Goal: Task Accomplishment & Management: Use online tool/utility

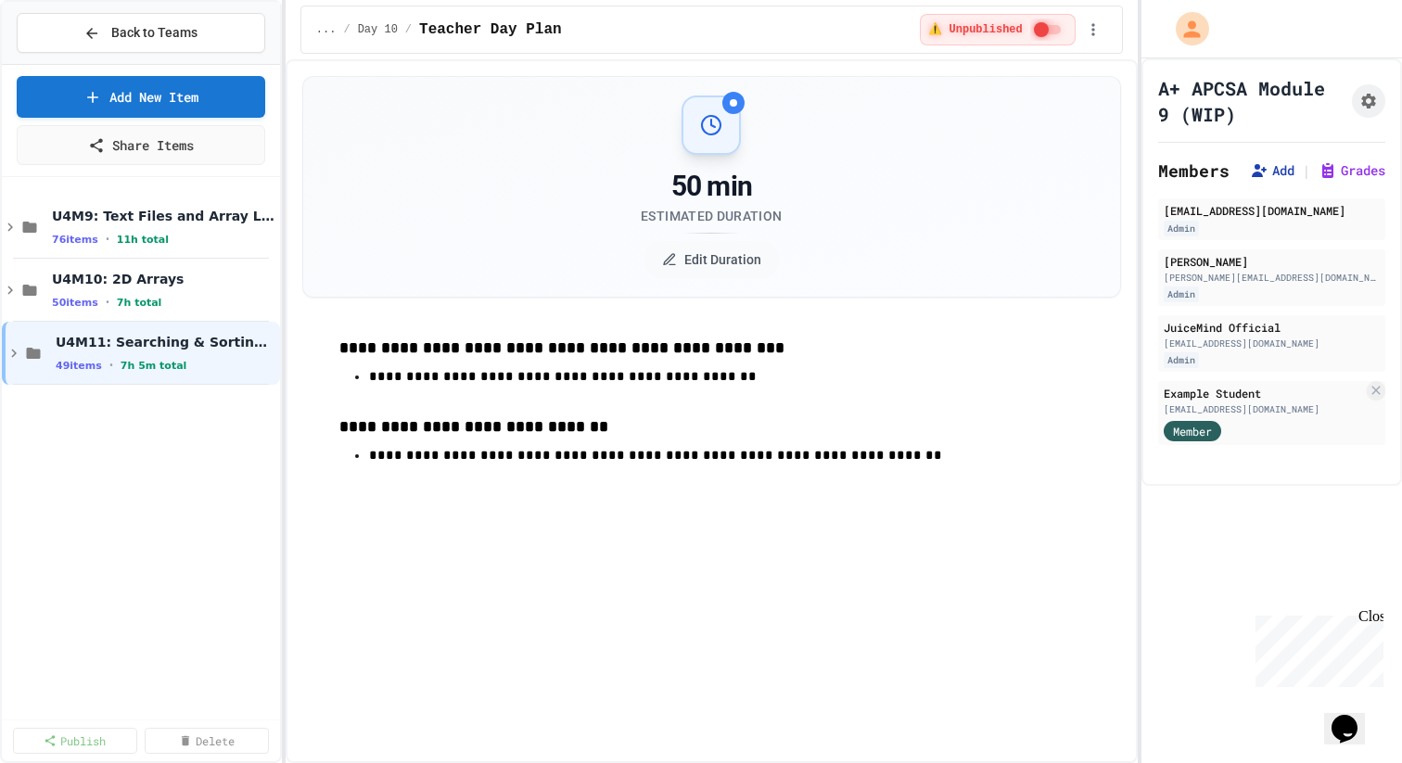
click at [1260, 170] on icon at bounding box center [1259, 170] width 15 height 13
